Goal: Communication & Community: Answer question/provide support

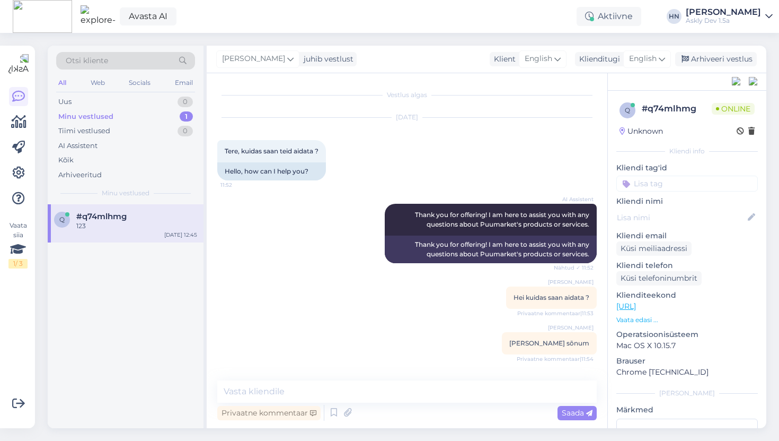
scroll to position [86, 0]
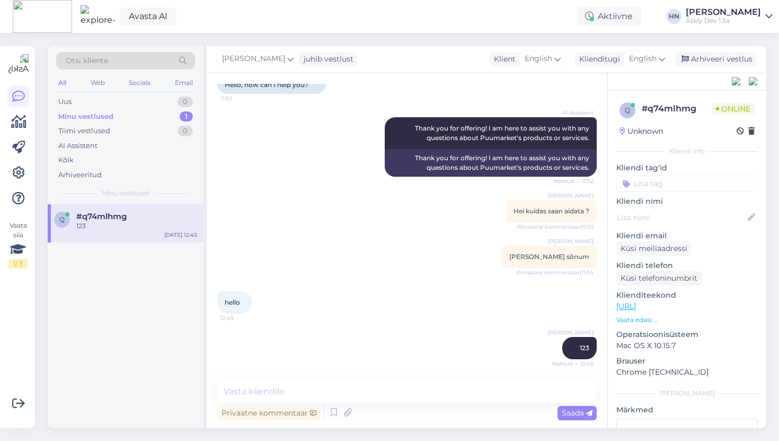
click at [25, 93] on link at bounding box center [18, 96] width 19 height 19
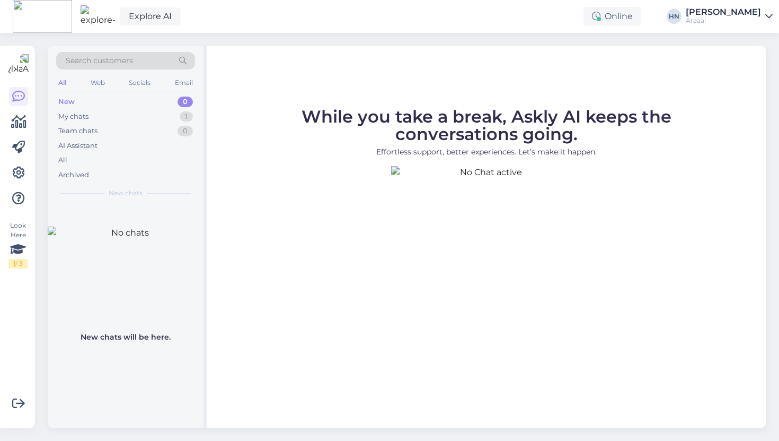
click at [357, 119] on span "While you take a break, Askly AI keeps the conversations going." at bounding box center [487, 125] width 370 height 38
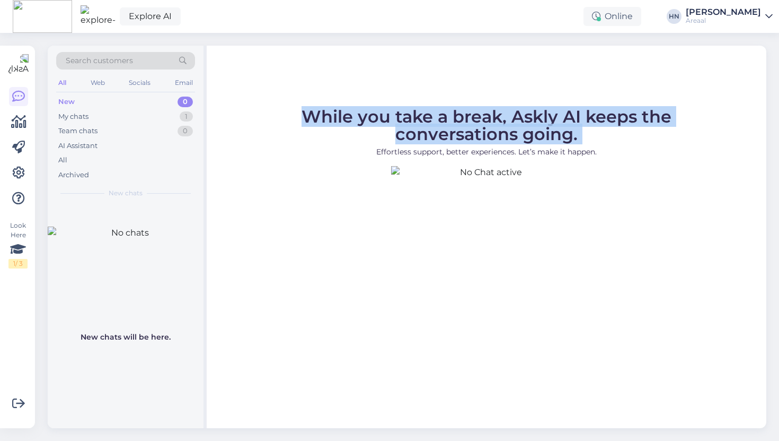
click at [357, 119] on span "While you take a break, Askly AI keeps the conversations going." at bounding box center [487, 125] width 370 height 38
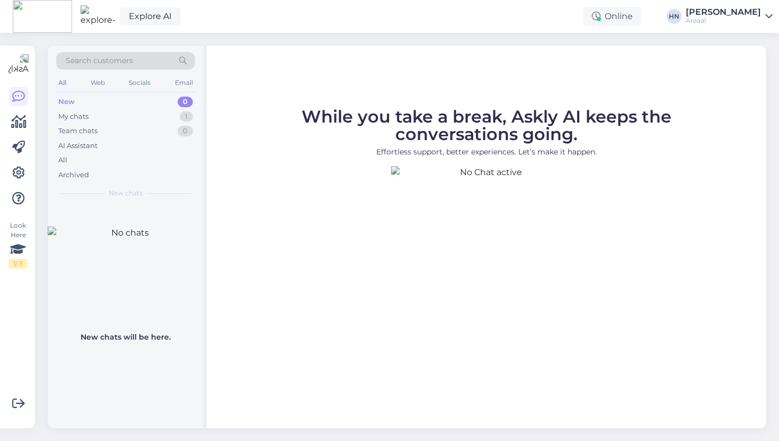
click at [331, 114] on span "While you take a break, Askly AI keeps the conversations going." at bounding box center [487, 125] width 370 height 38
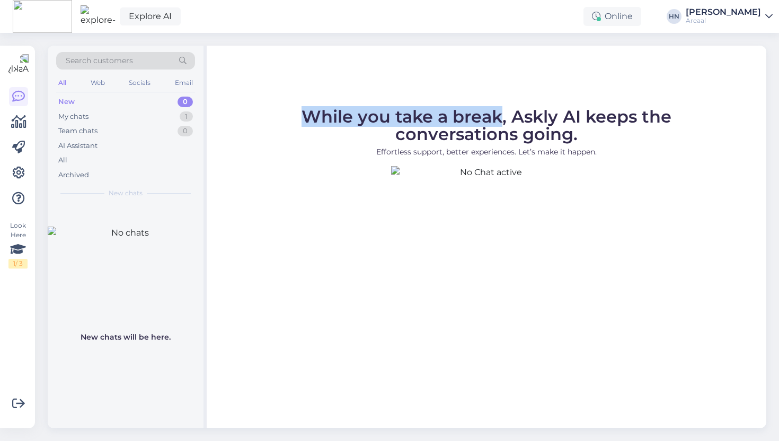
click at [470, 113] on span "While you take a break, Askly AI keeps the conversations going." at bounding box center [487, 125] width 370 height 38
copy span "While you take a break"
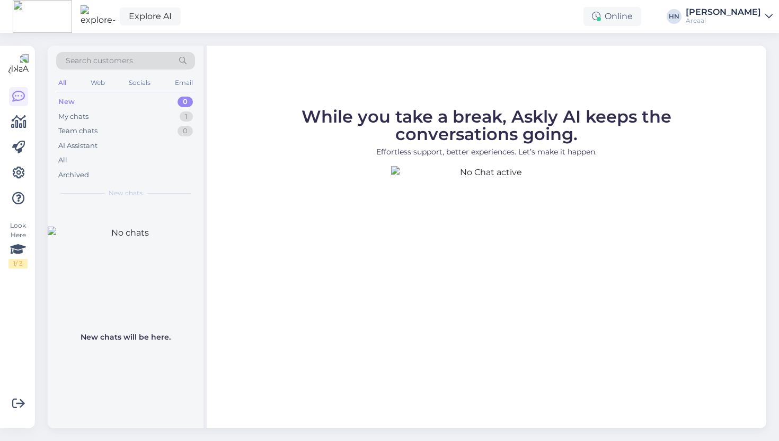
click at [203, 199] on div "Search customers All Web Socials Email New 0 My chats 1 Team chats 0 AI Assista…" at bounding box center [126, 125] width 156 height 159
click at [716, 16] on div "[PERSON_NAME]" at bounding box center [723, 12] width 75 height 8
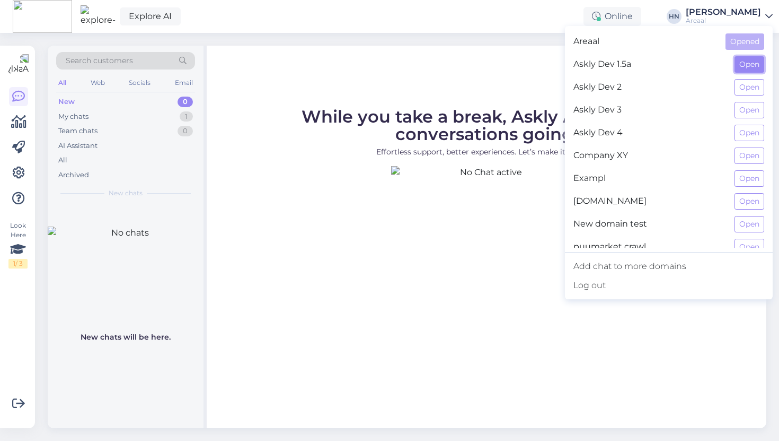
click at [756, 58] on button "Open" at bounding box center [750, 64] width 30 height 16
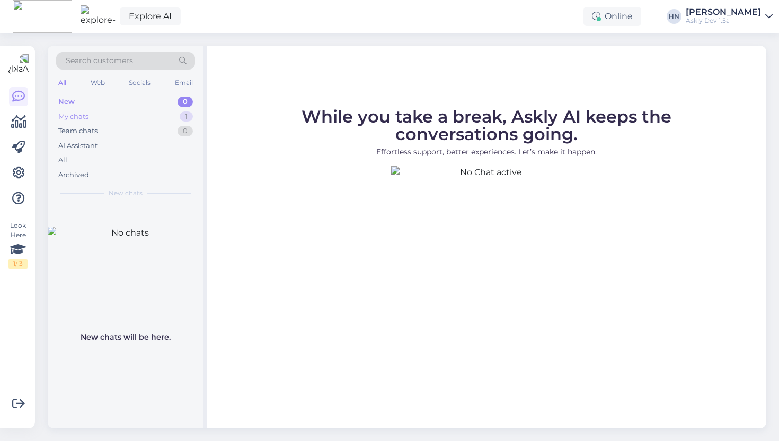
click at [162, 119] on div "My chats 1" at bounding box center [125, 116] width 139 height 15
click at [100, 221] on div "123" at bounding box center [136, 226] width 121 height 10
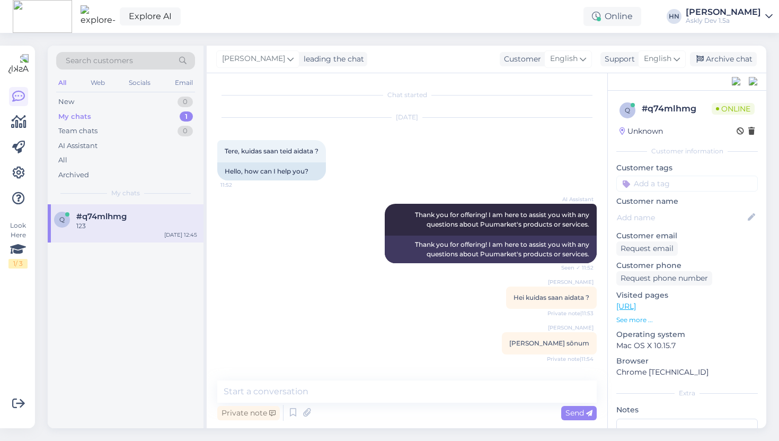
scroll to position [86, 0]
